Goal: Information Seeking & Learning: Understand process/instructions

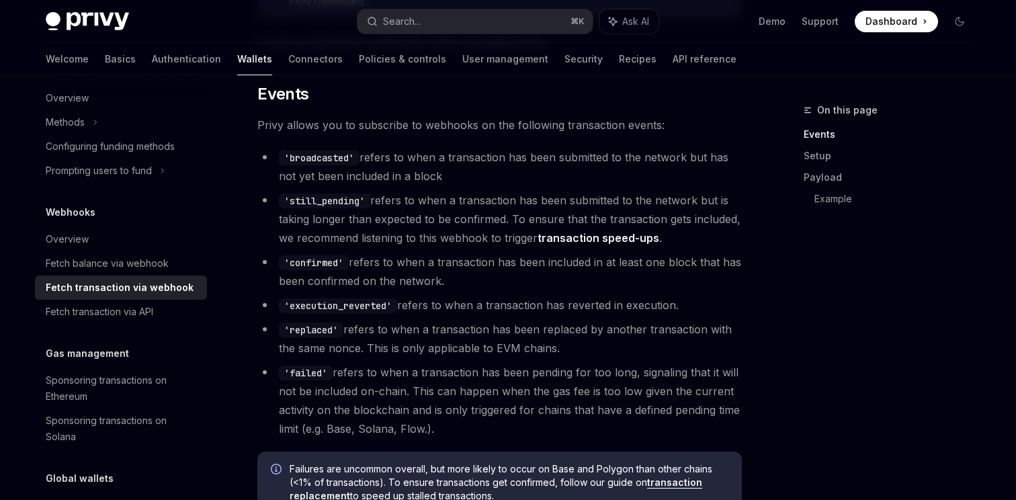
scroll to position [328, 0]
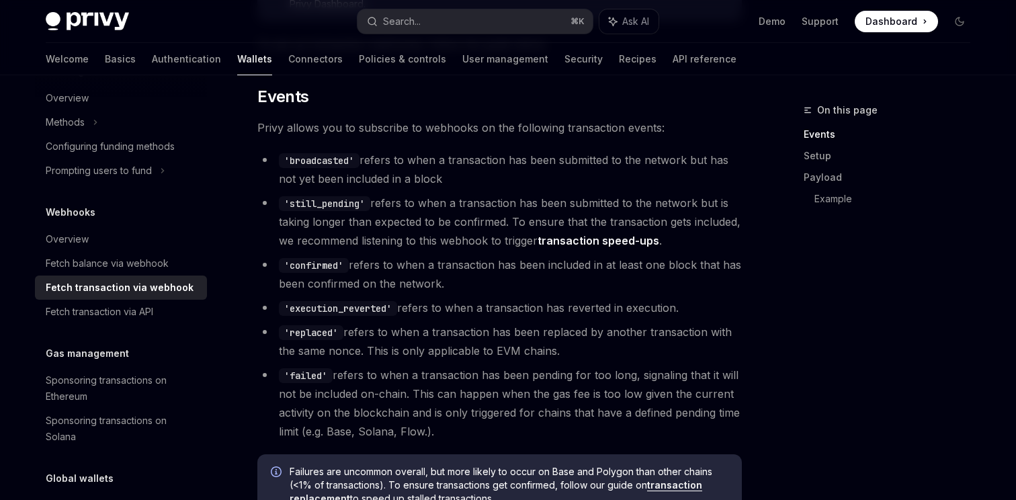
click at [330, 163] on code "'broadcasted'" at bounding box center [319, 160] width 81 height 15
click at [331, 202] on code "'still_pending'" at bounding box center [324, 203] width 91 height 15
click at [330, 289] on li "'confirmed' refers to when a transaction has been included in at least one bloc…" at bounding box center [499, 274] width 485 height 38
click at [324, 339] on code "'replaced'" at bounding box center [311, 332] width 65 height 15
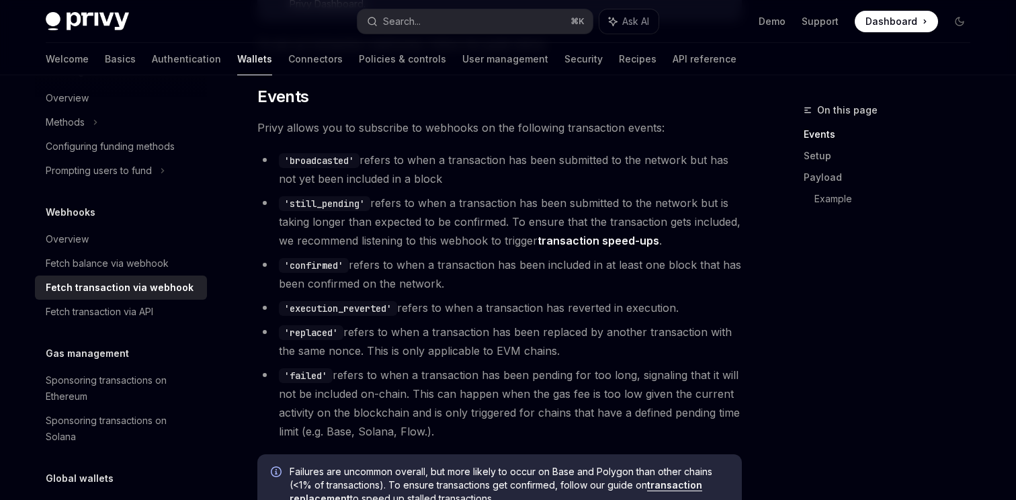
click at [323, 333] on code "'replaced'" at bounding box center [311, 332] width 65 height 15
click at [325, 301] on code "'execution_reverted'" at bounding box center [338, 308] width 118 height 15
click at [326, 319] on ul "'broadcasted' refers to when a transaction has been submitted to the network bu…" at bounding box center [499, 296] width 485 height 290
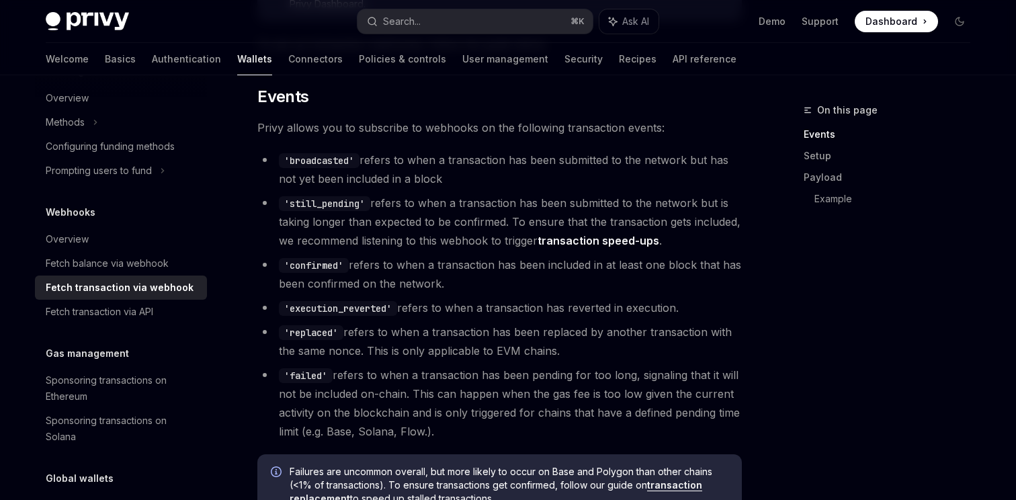
click at [498, 352] on li "'replaced' refers to when a transaction has been replaced by another transactio…" at bounding box center [499, 342] width 485 height 38
click at [529, 348] on li "'replaced' refers to when a transaction has been replaced by another transactio…" at bounding box center [499, 342] width 485 height 38
click at [506, 348] on li "'replaced' refers to when a transaction has been replaced by another transactio…" at bounding box center [499, 342] width 485 height 38
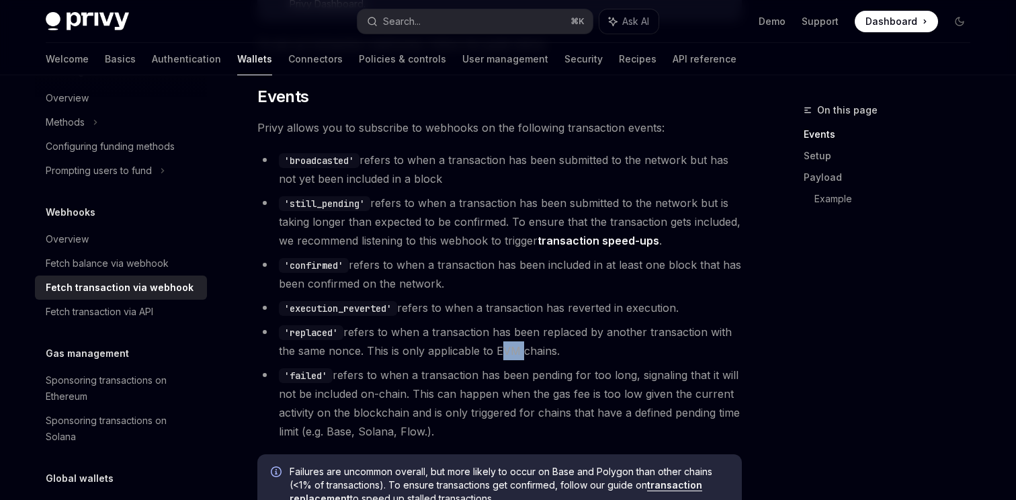
click at [506, 348] on li "'replaced' refers to when a transaction has been replaced by another transactio…" at bounding box center [499, 342] width 485 height 38
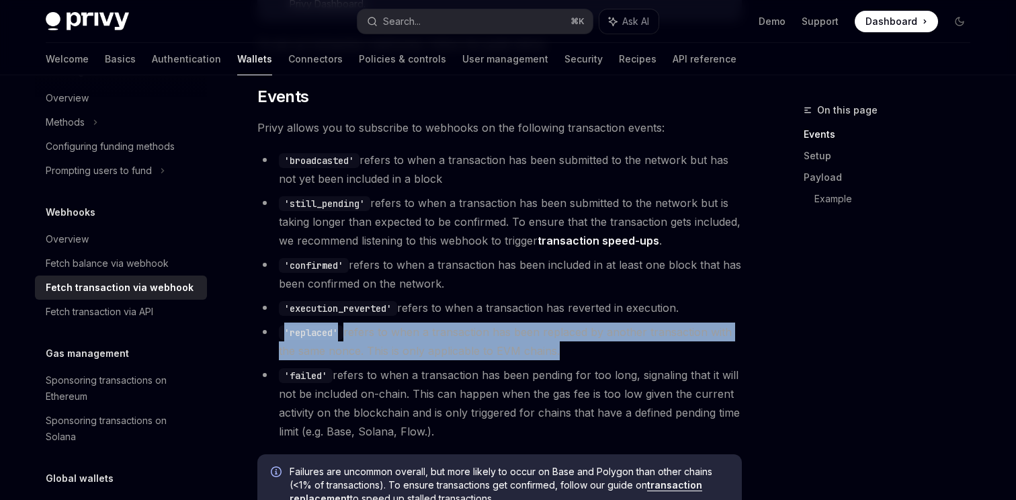
click at [506, 348] on li "'replaced' refers to when a transaction has been replaced by another transactio…" at bounding box center [499, 342] width 485 height 38
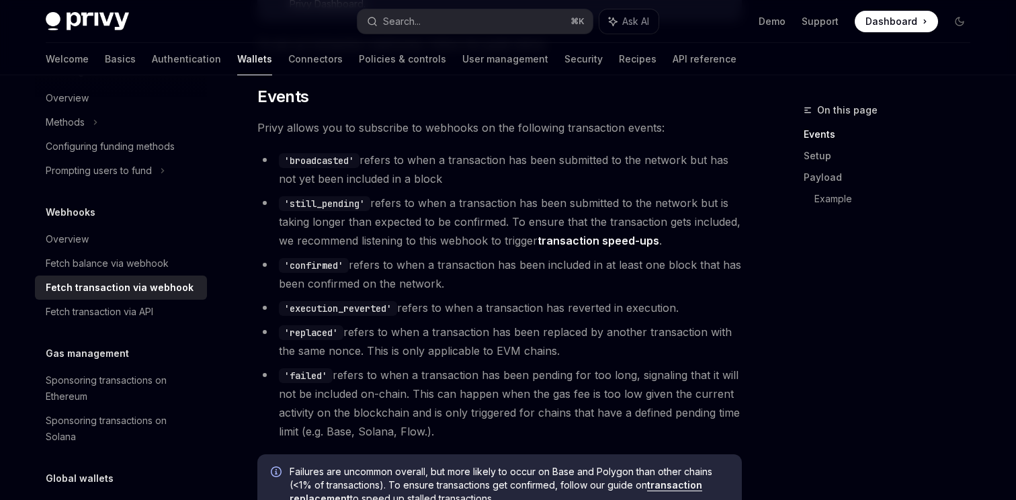
click at [513, 350] on li "'replaced' refers to when a transaction has been replaced by another transactio…" at bounding box center [499, 342] width 485 height 38
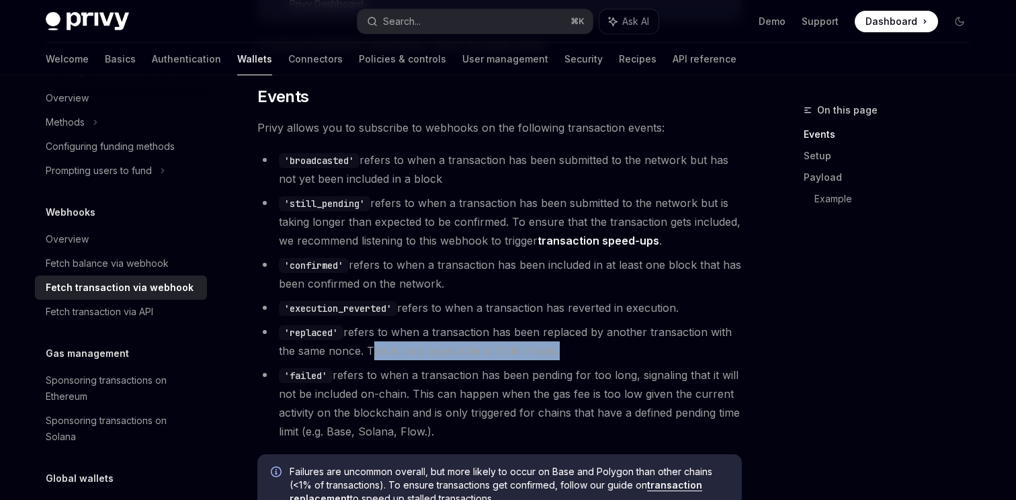
drag, startPoint x: 553, startPoint y: 349, endPoint x: 367, endPoint y: 353, distance: 186.2
click at [367, 353] on li "'replaced' refers to when a transaction has been replaced by another transactio…" at bounding box center [499, 342] width 485 height 38
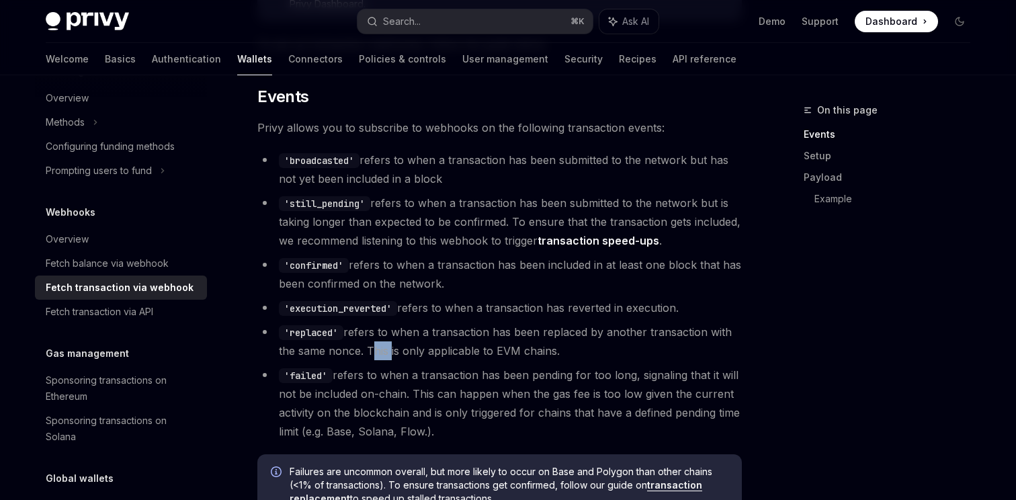
click at [367, 353] on li "'replaced' refers to when a transaction has been replaced by another transactio…" at bounding box center [499, 342] width 485 height 38
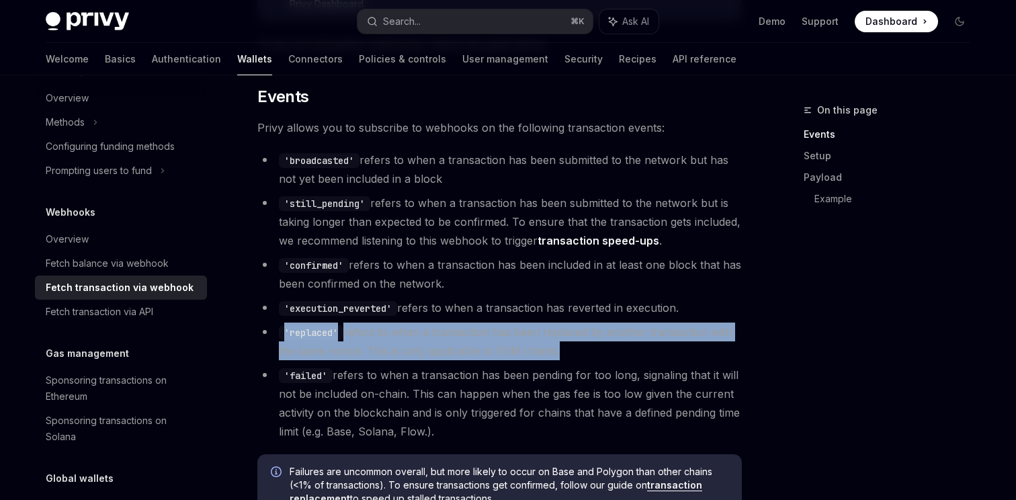
click at [367, 353] on li "'replaced' refers to when a transaction has been replaced by another transactio…" at bounding box center [499, 342] width 485 height 38
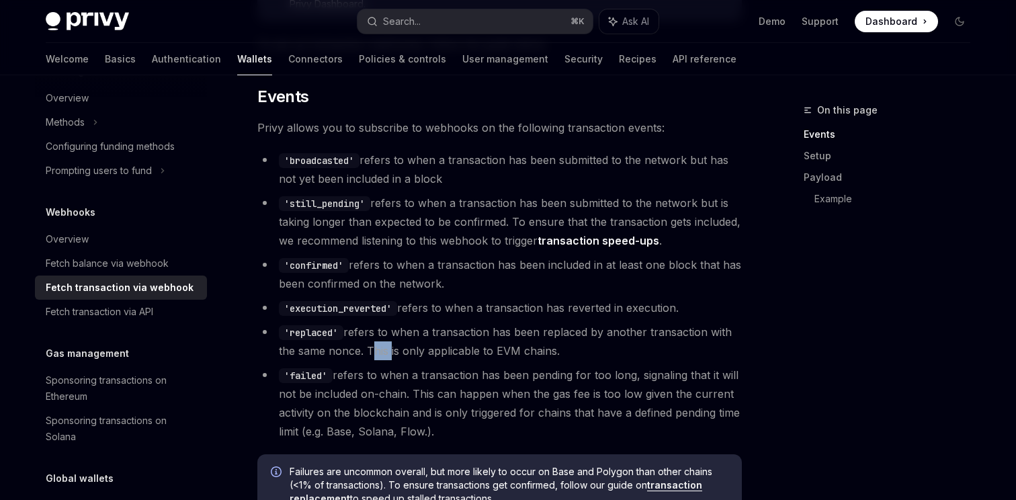
click at [367, 353] on li "'replaced' refers to when a transaction has been replaced by another transactio…" at bounding box center [499, 342] width 485 height 38
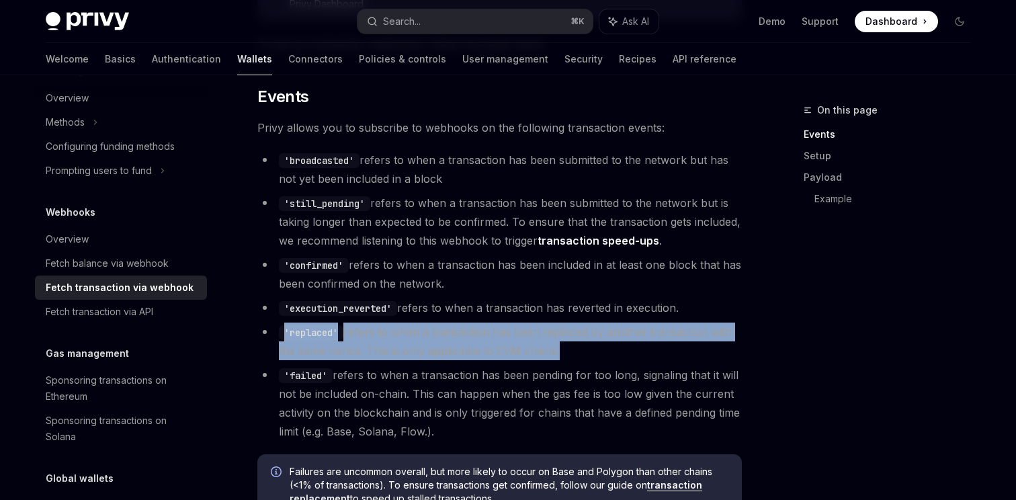
click at [367, 353] on li "'replaced' refers to when a transaction has been replaced by another transactio…" at bounding box center [499, 342] width 485 height 38
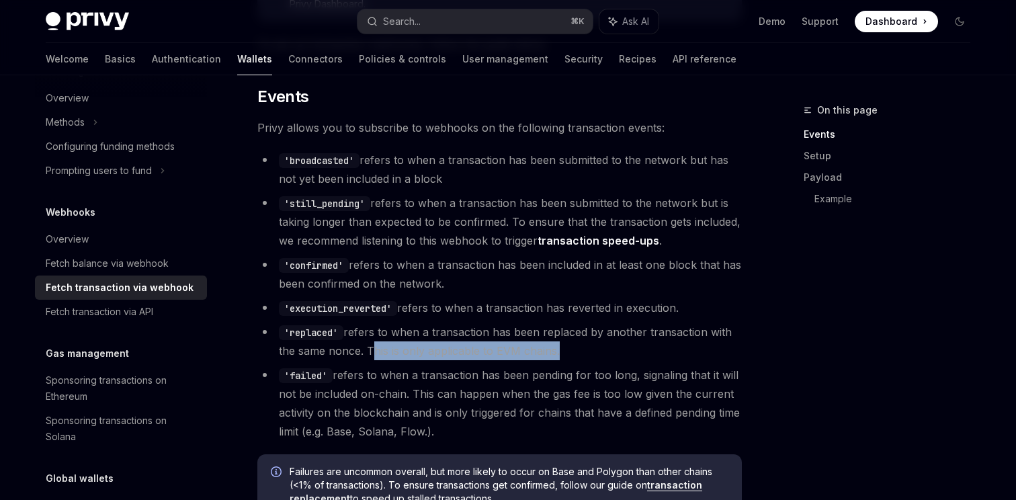
drag, startPoint x: 555, startPoint y: 348, endPoint x: 369, endPoint y: 347, distance: 186.2
click at [368, 347] on li "'replaced' refers to when a transaction has been replaced by another transactio…" at bounding box center [499, 342] width 485 height 38
click at [369, 347] on li "'replaced' refers to when a transaction has been replaced by another transactio…" at bounding box center [499, 342] width 485 height 38
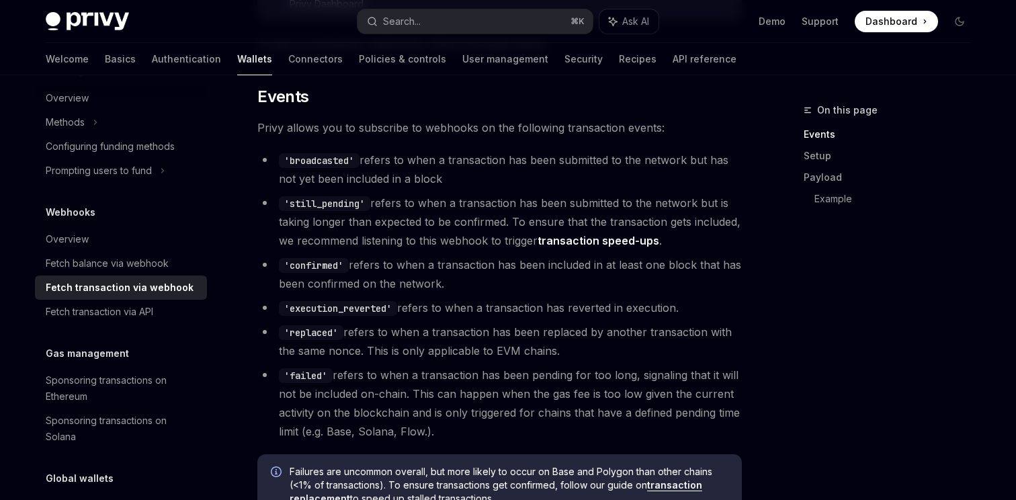
click at [369, 347] on li "'replaced' refers to when a transaction has been replaced by another transactio…" at bounding box center [499, 342] width 485 height 38
click at [365, 347] on li "'replaced' refers to when a transaction has been replaced by another transactio…" at bounding box center [499, 342] width 485 height 38
click at [346, 348] on li "'replaced' refers to when a transaction has been replaced by another transactio…" at bounding box center [499, 342] width 485 height 38
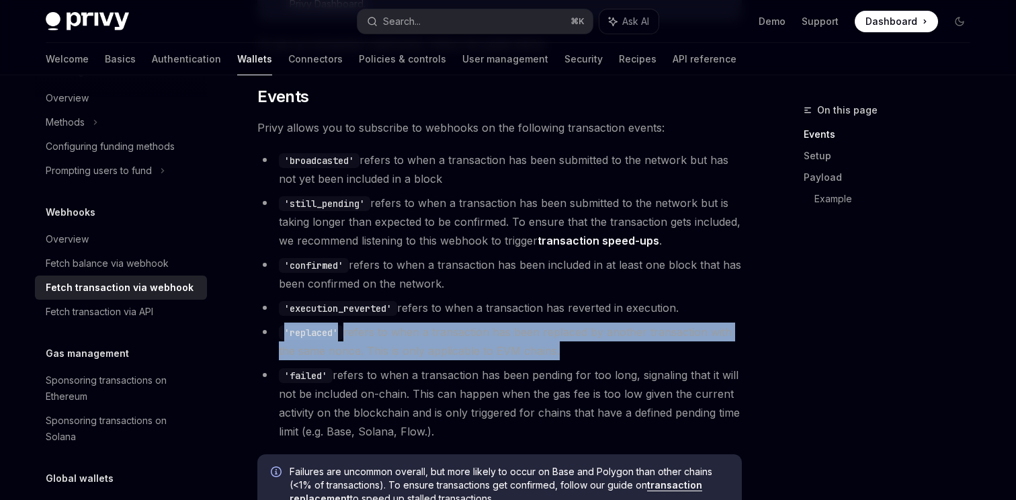
click at [346, 348] on li "'replaced' refers to when a transaction has been replaced by another transactio…" at bounding box center [499, 342] width 485 height 38
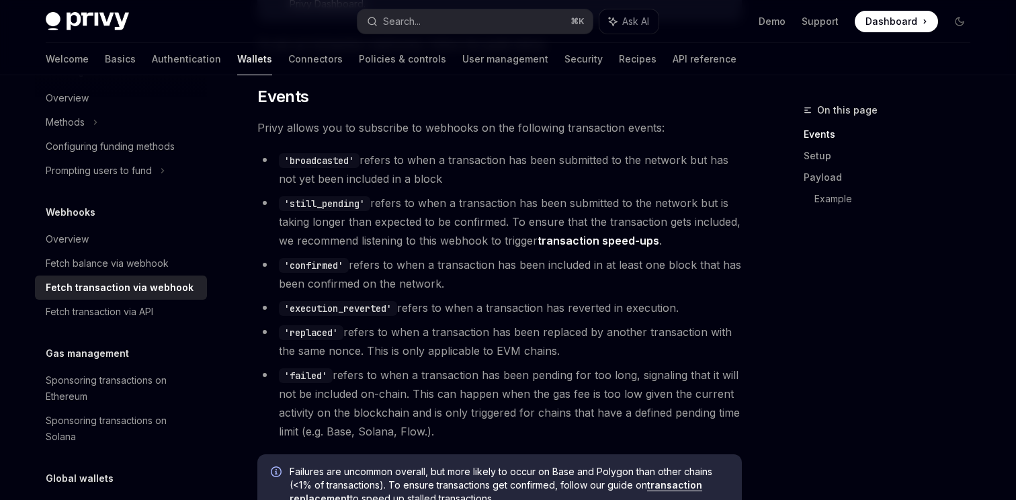
click at [337, 357] on li "'replaced' refers to when a transaction has been replaced by another transactio…" at bounding box center [499, 342] width 485 height 38
click at [368, 386] on li "'failed' refers to when a transaction has been pending for too long, signaling …" at bounding box center [499, 403] width 485 height 75
